Goal: Information Seeking & Learning: Learn about a topic

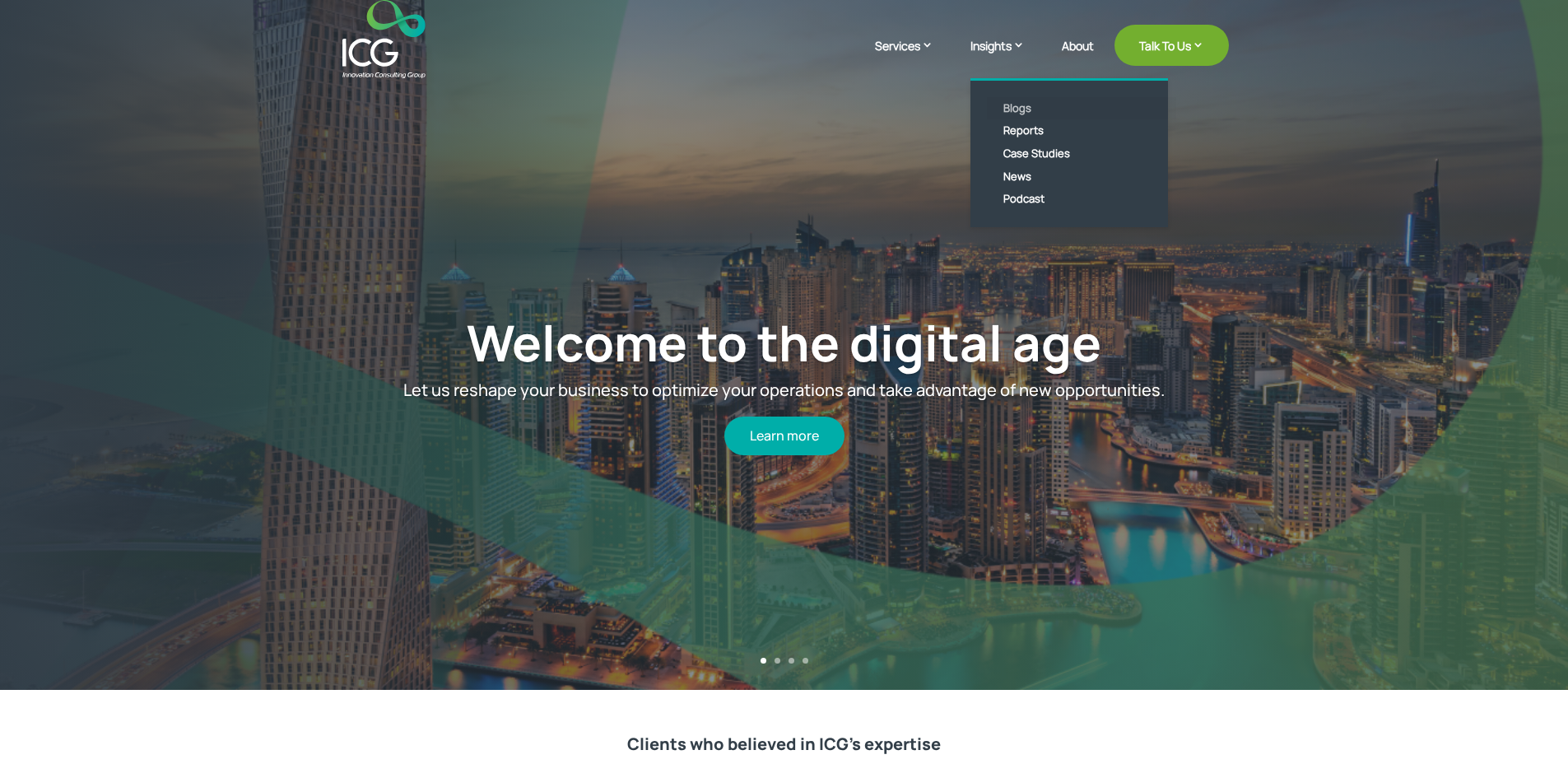
click at [1022, 115] on link "Blogs" at bounding box center [1082, 108] width 189 height 23
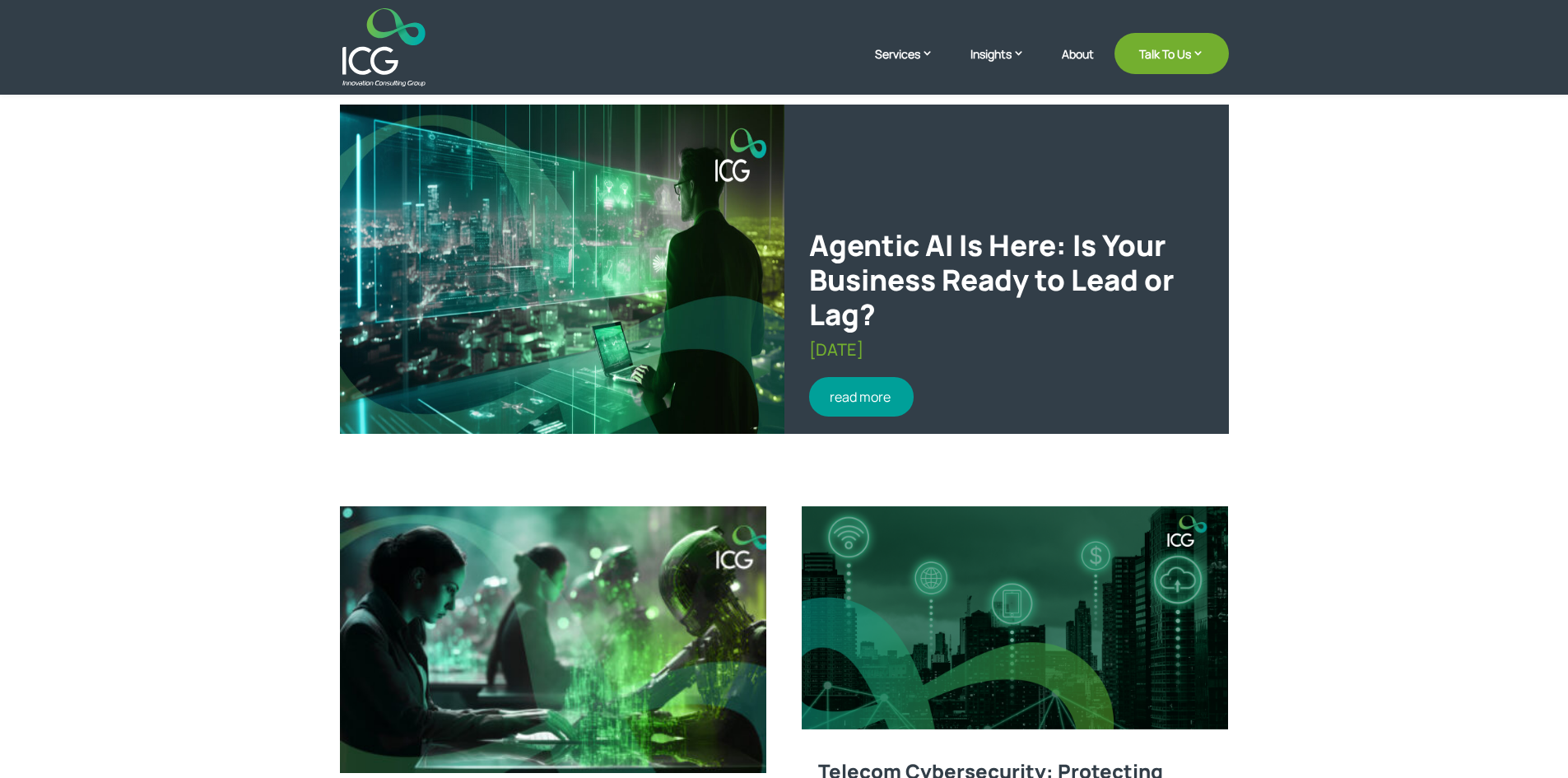
scroll to position [489, 0]
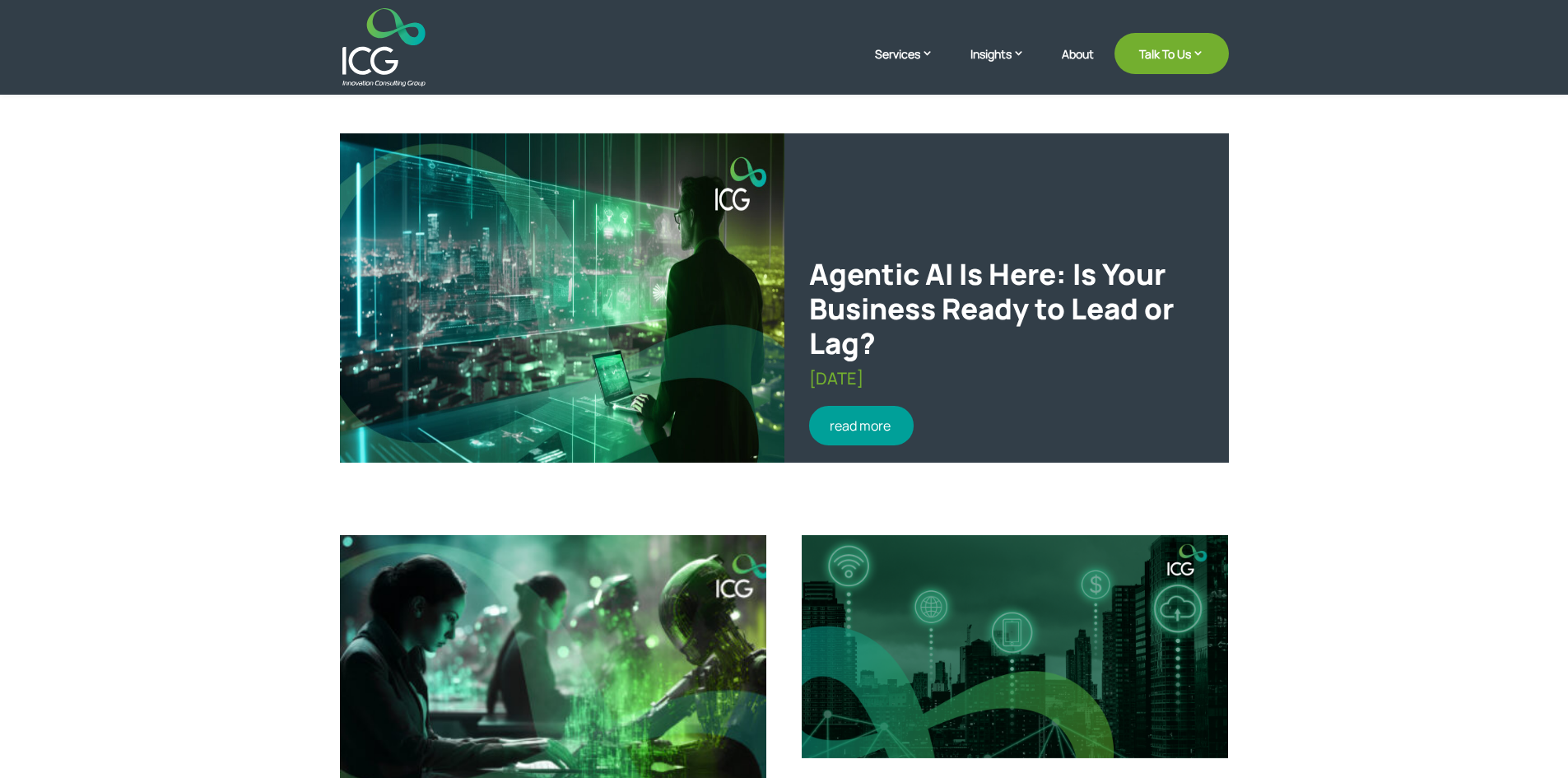
click at [869, 409] on link "read more" at bounding box center [862, 426] width 105 height 40
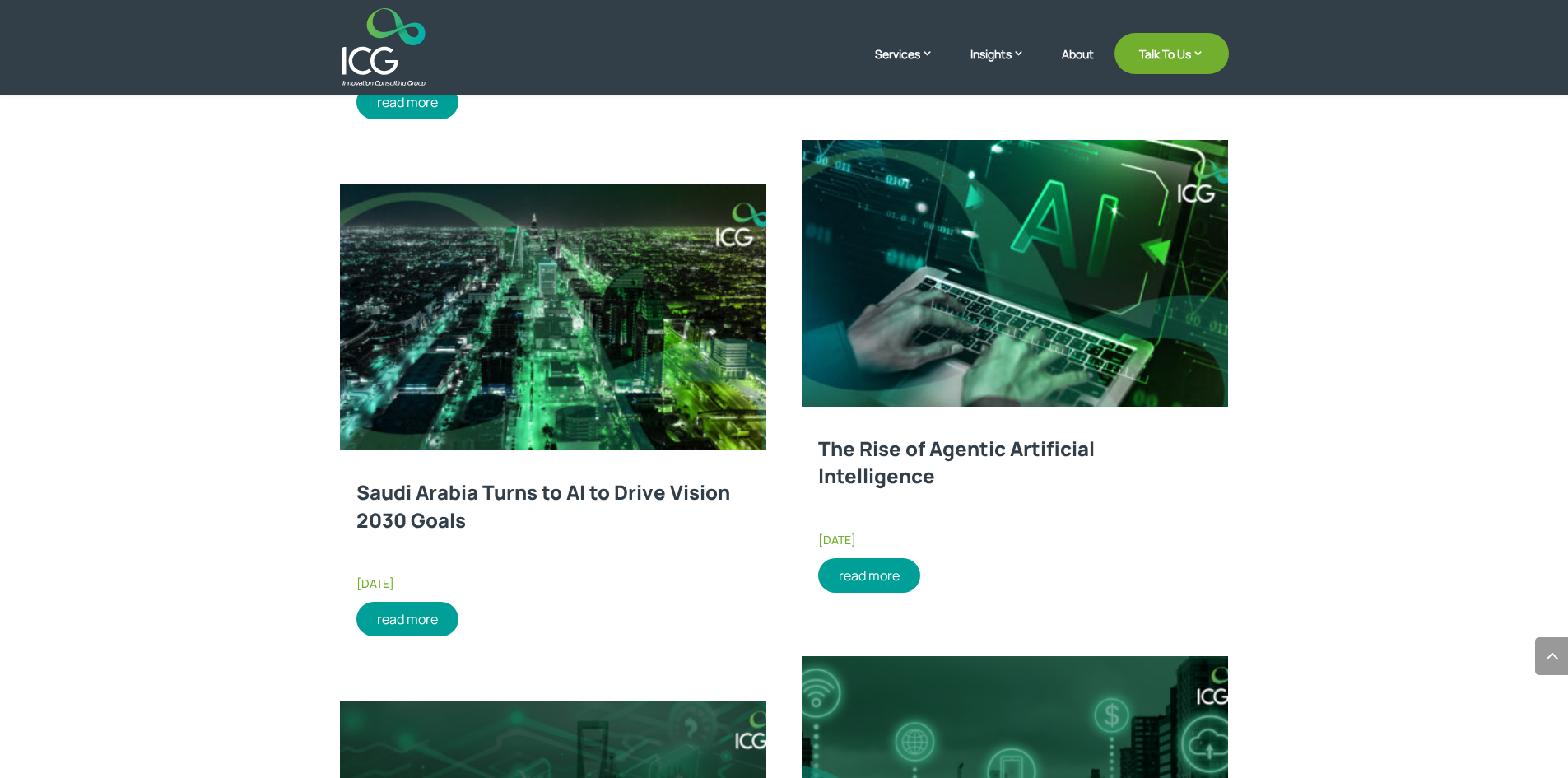
scroll to position [1889, 0]
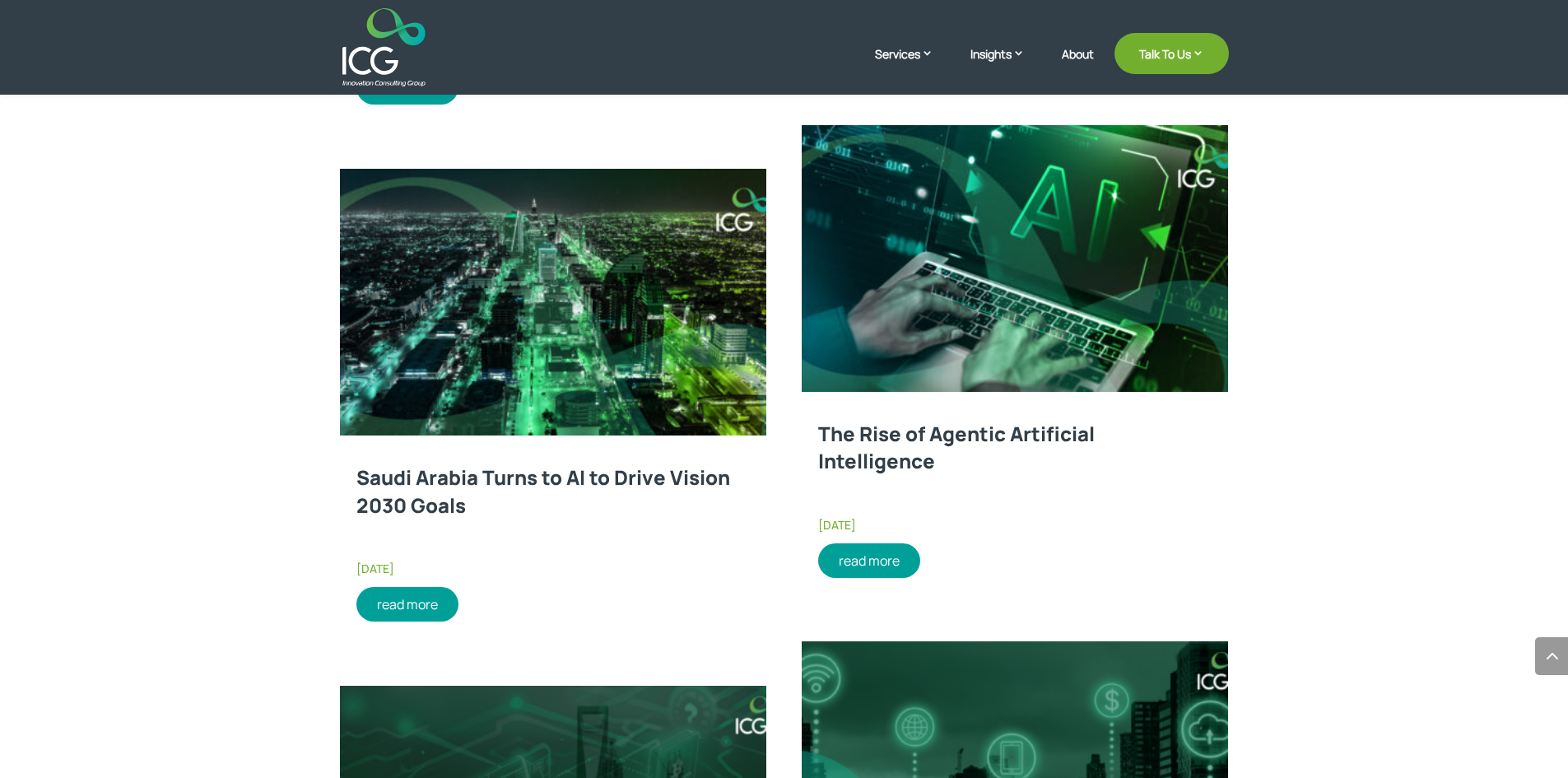
click at [991, 426] on link "The Rise of Agentic Artificial Intelligence" at bounding box center [957, 447] width 277 height 55
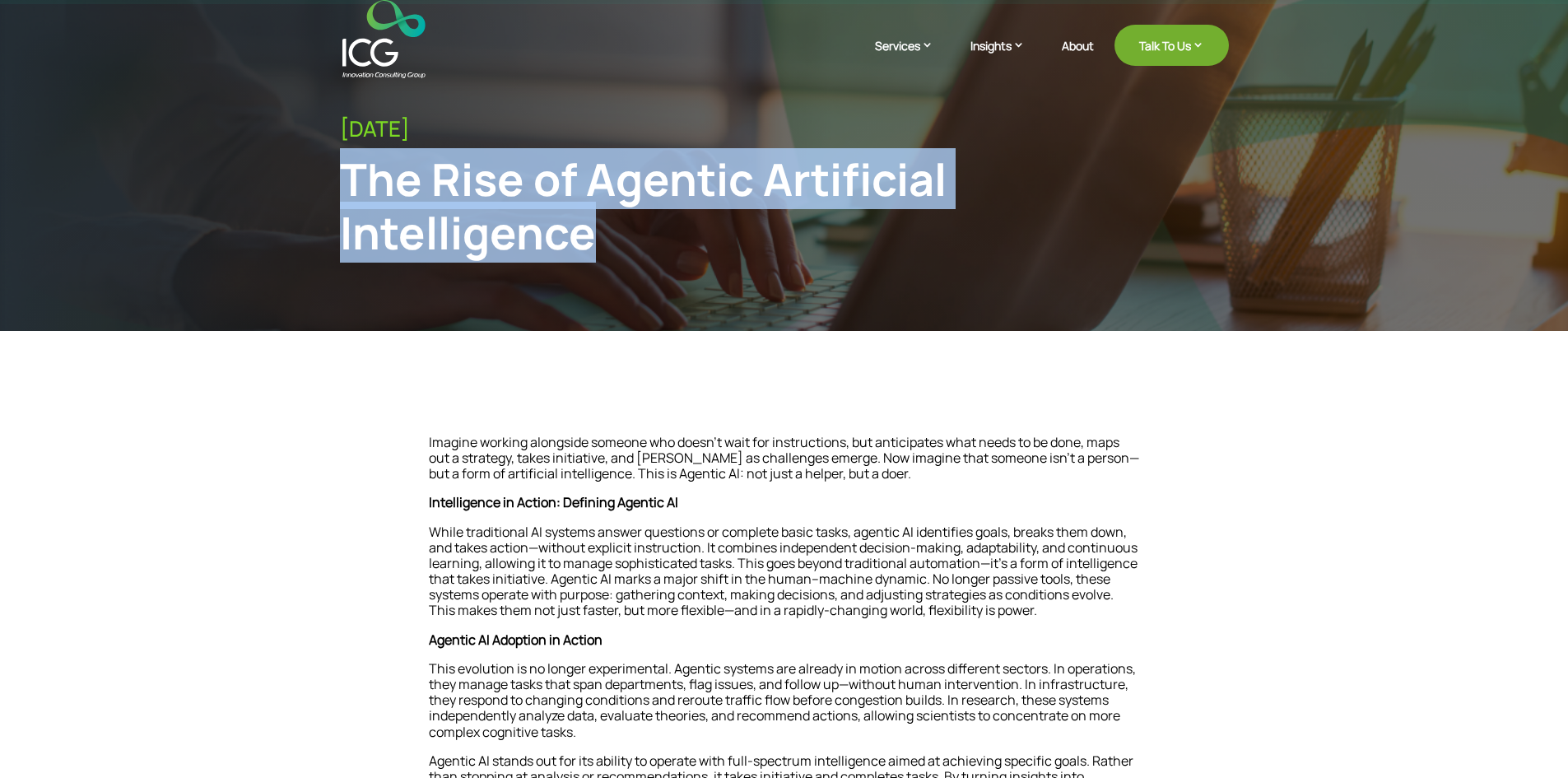
drag, startPoint x: 594, startPoint y: 252, endPoint x: 348, endPoint y: 173, distance: 258.4
click at [348, 173] on div "The Rise of Agentic Artificial Intelligence" at bounding box center [682, 206] width 685 height 107
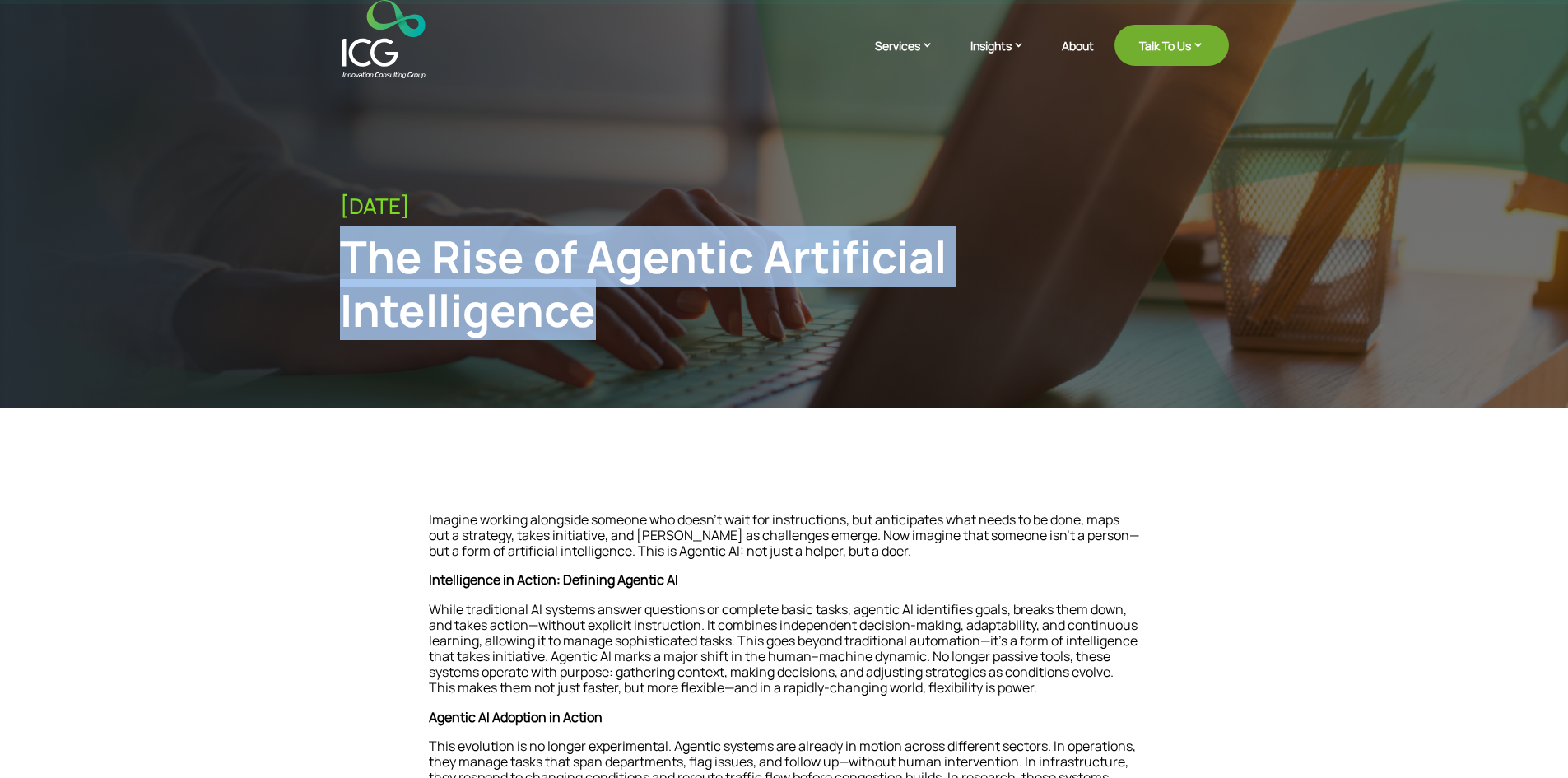
copy div "The Rise of Agentic Artificial Intelligence"
